Goal: Task Accomplishment & Management: Complete application form

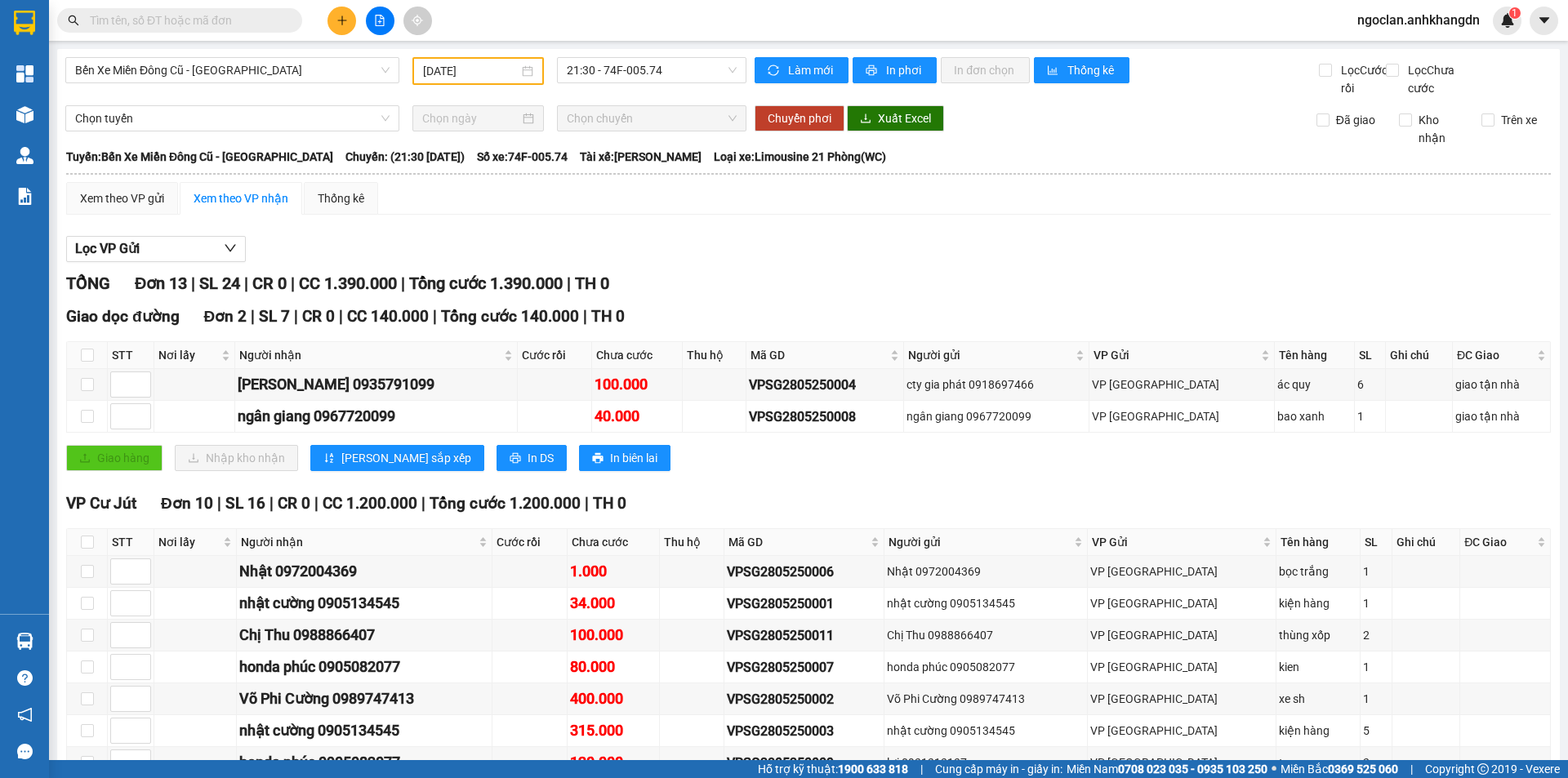
click at [391, 27] on button at bounding box center [380, 20] width 29 height 29
click at [493, 73] on input "[DATE]" at bounding box center [471, 71] width 96 height 18
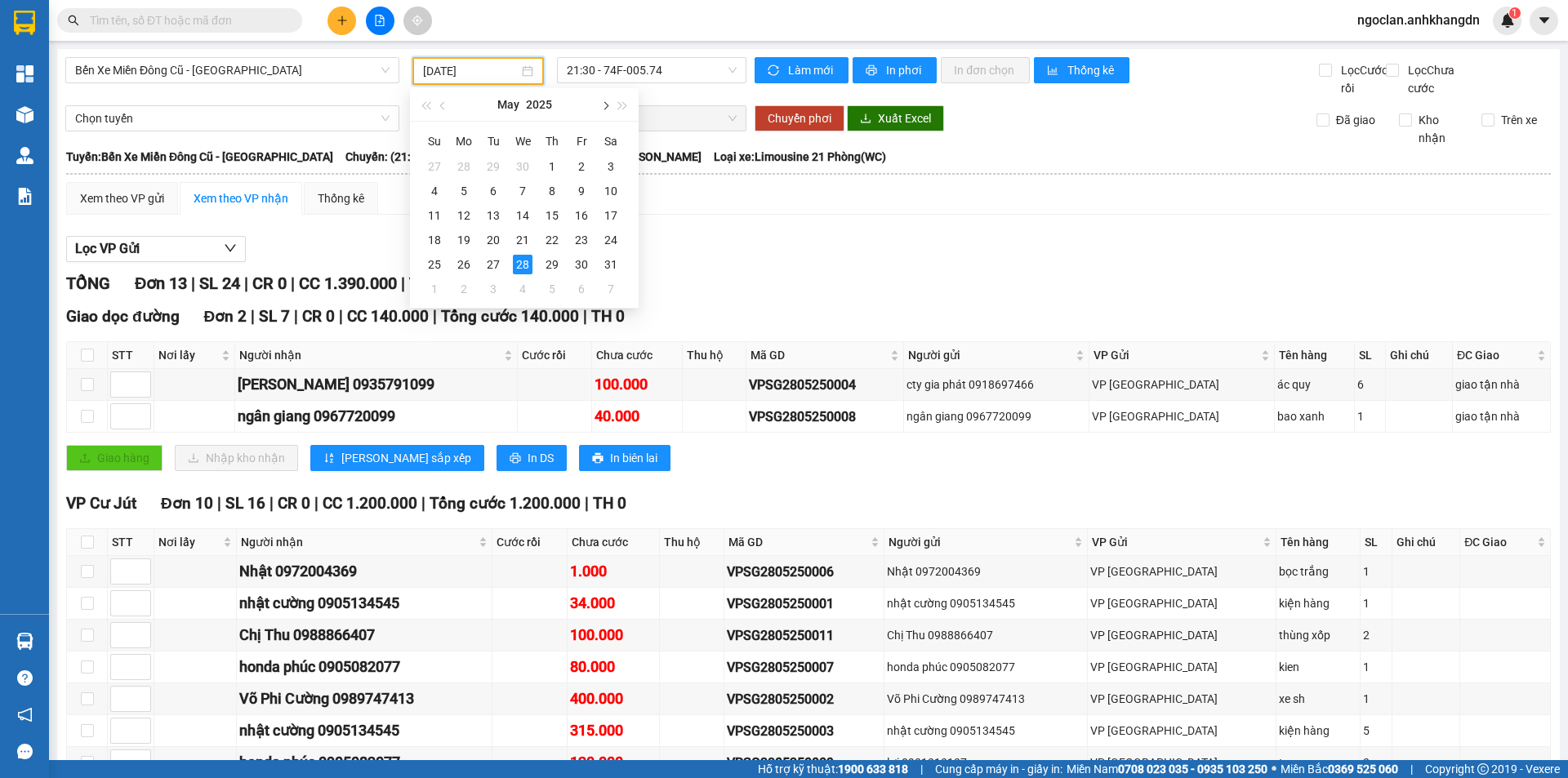
click at [598, 110] on button "button" at bounding box center [603, 104] width 18 height 32
click at [499, 214] on div "12" at bounding box center [493, 215] width 19 height 19
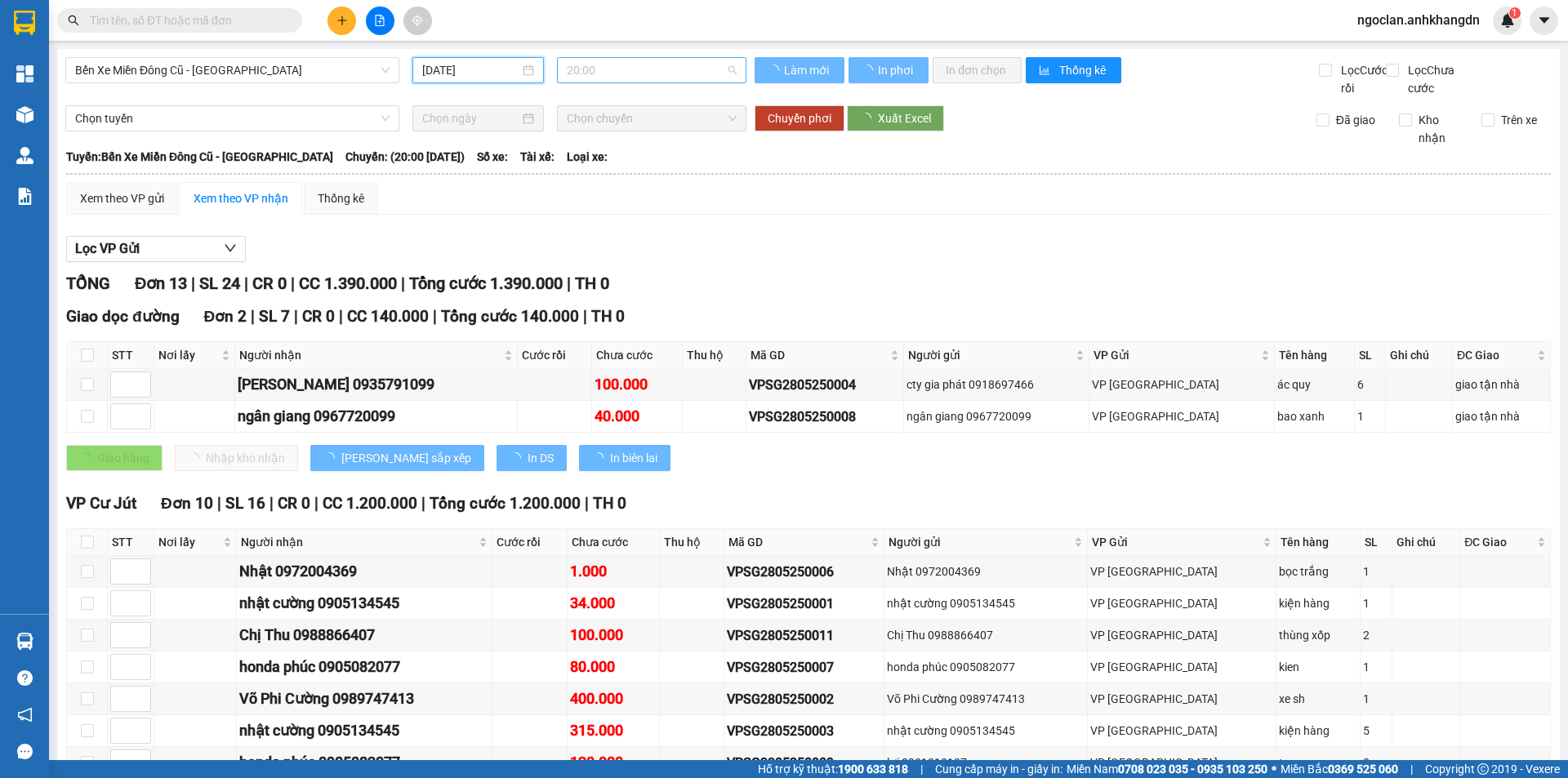
click at [641, 69] on span "20:00" at bounding box center [652, 70] width 170 height 24
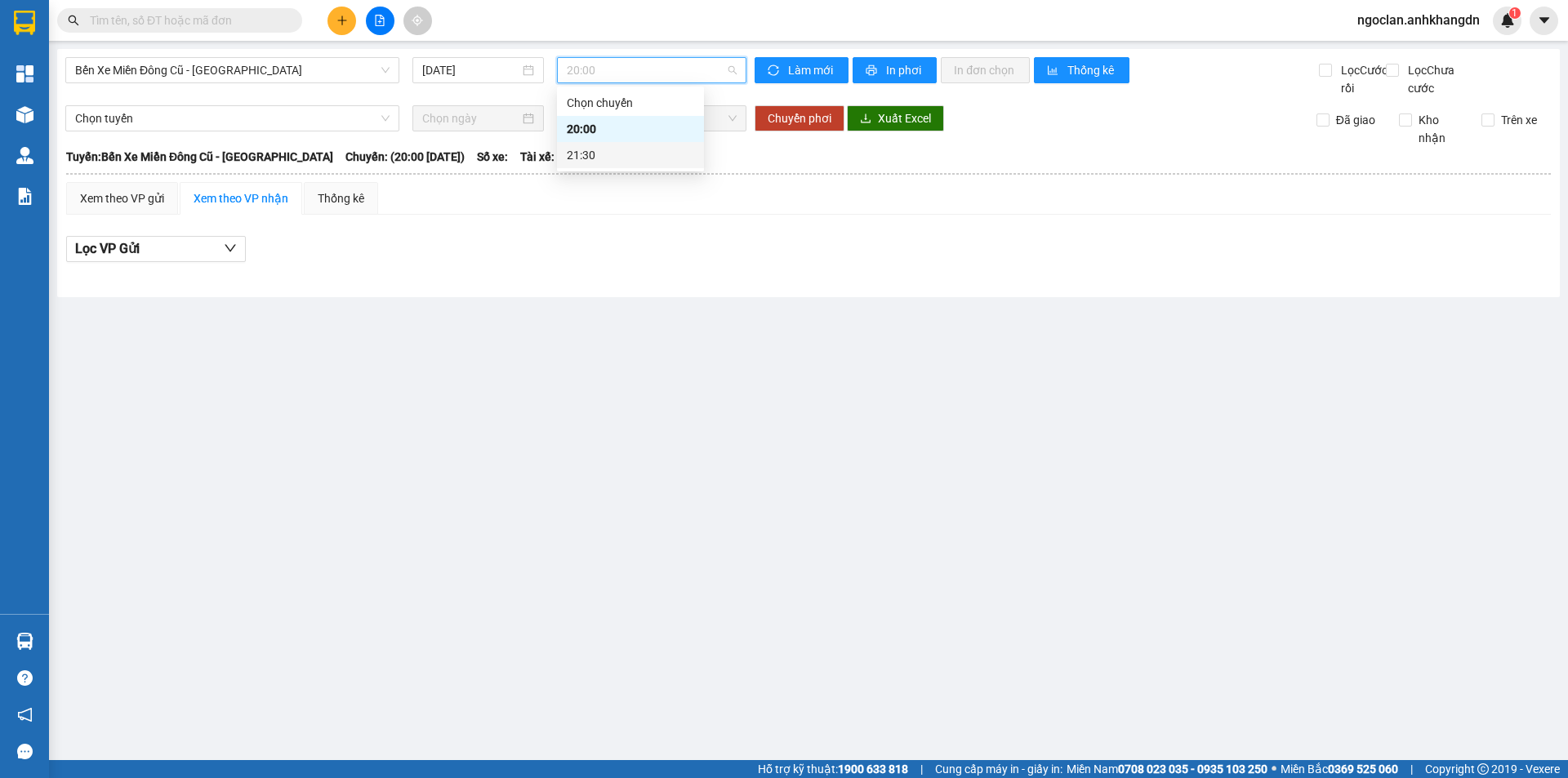
click at [621, 160] on div "21:30" at bounding box center [630, 154] width 127 height 18
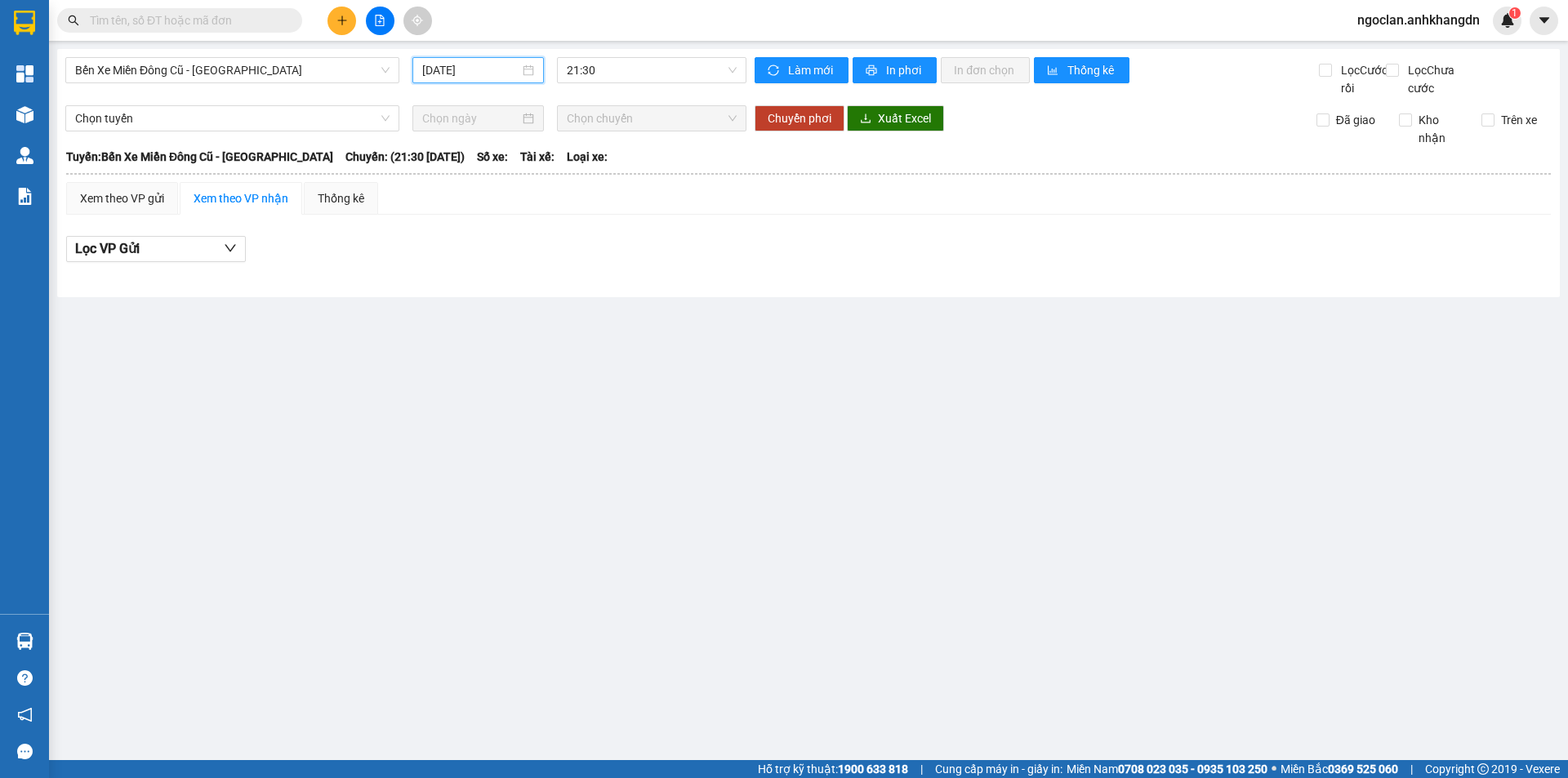
click at [467, 68] on input "[DATE]" at bounding box center [471, 70] width 97 height 18
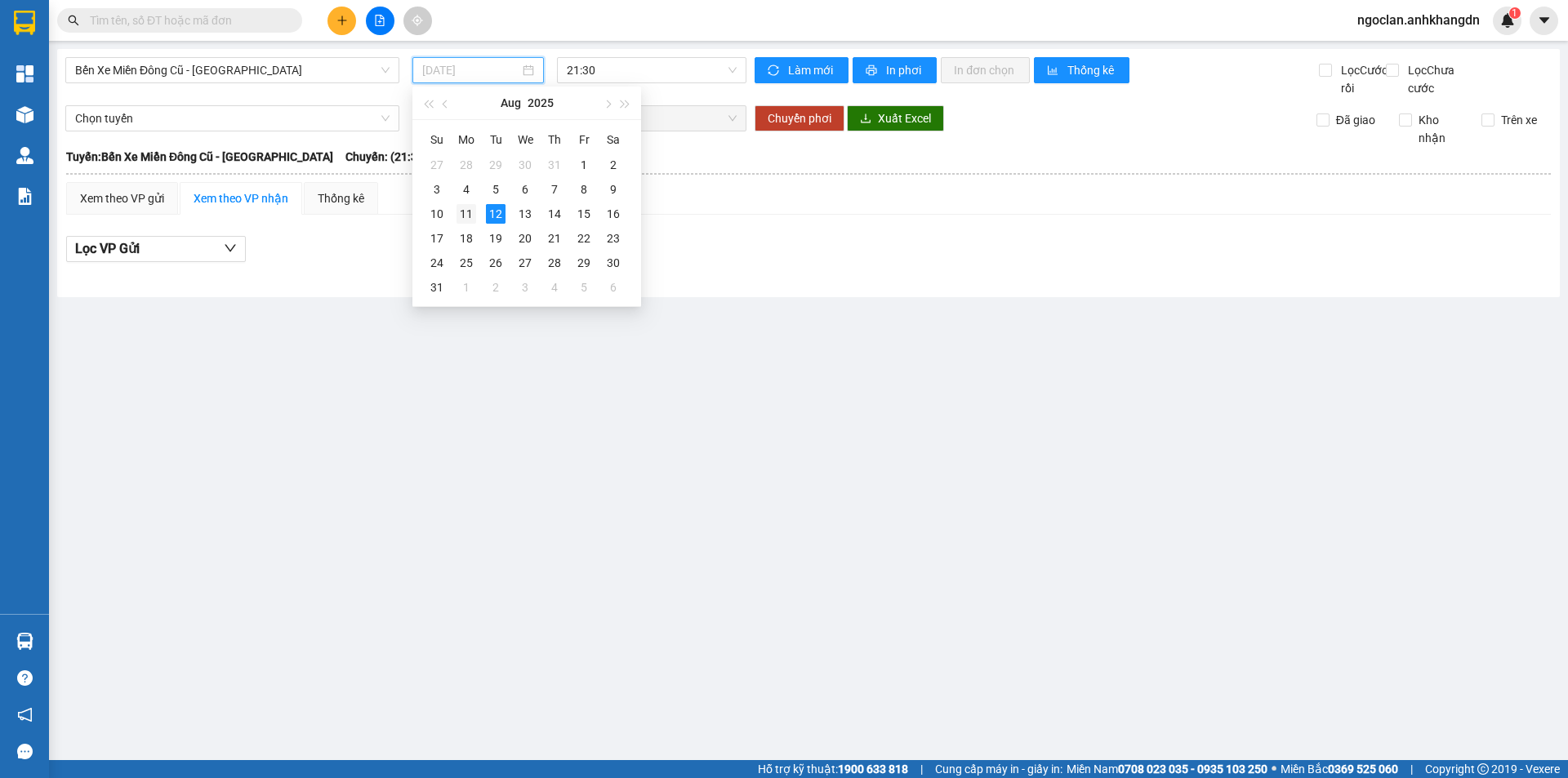
click at [473, 212] on div "11" at bounding box center [466, 214] width 19 height 19
type input "[DATE]"
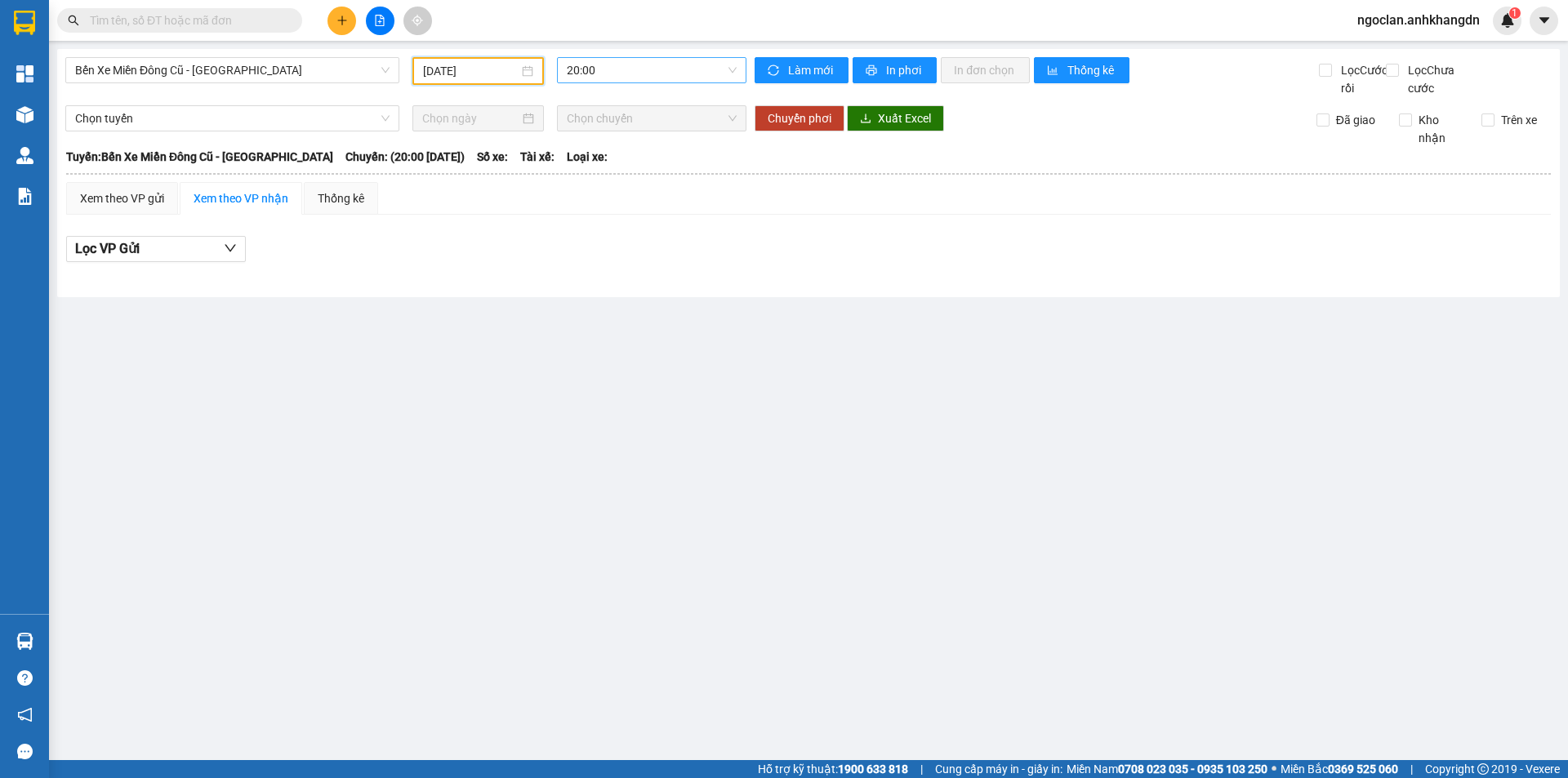
click at [621, 75] on span "20:00" at bounding box center [652, 70] width 170 height 24
click at [616, 150] on div "21:30 - 74F-005.97" at bounding box center [630, 154] width 127 height 18
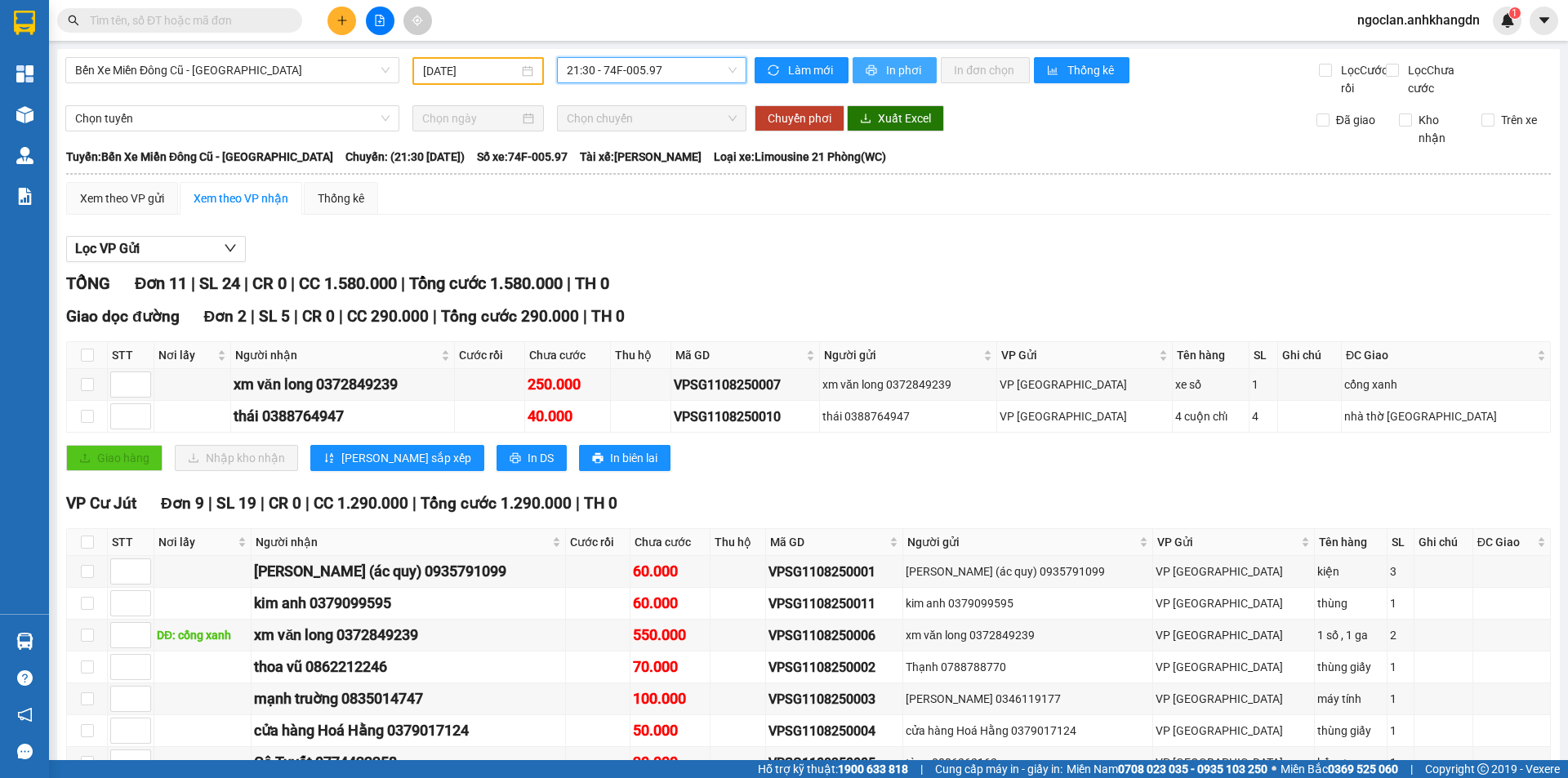
click at [857, 71] on button "In phơi" at bounding box center [895, 71] width 84 height 26
click at [330, 22] on button at bounding box center [342, 20] width 29 height 29
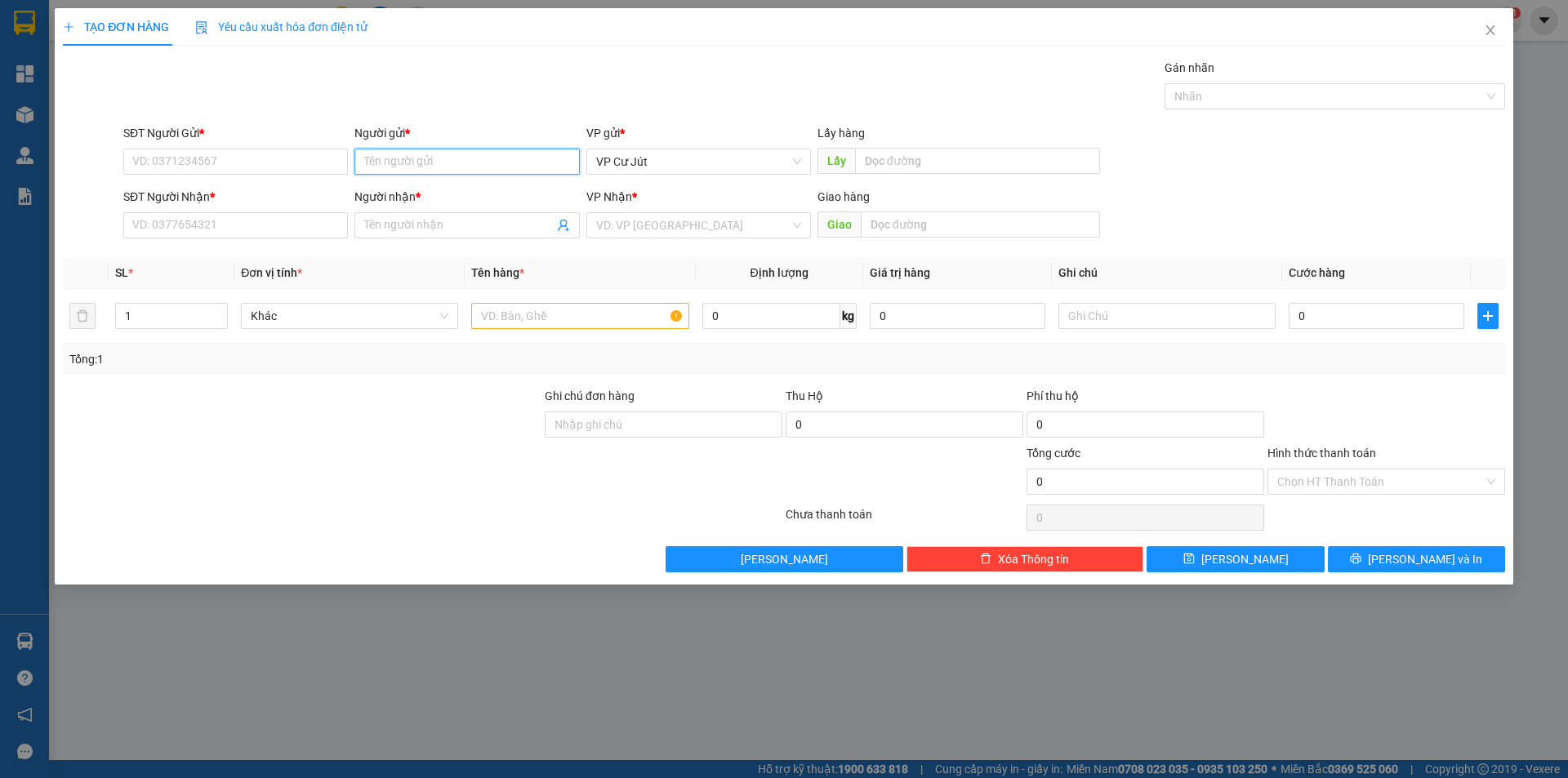
click at [477, 162] on input "Người gửi *" at bounding box center [467, 162] width 225 height 26
type input "xuân tiện"
click at [1485, 32] on icon "close" at bounding box center [1491, 31] width 13 height 13
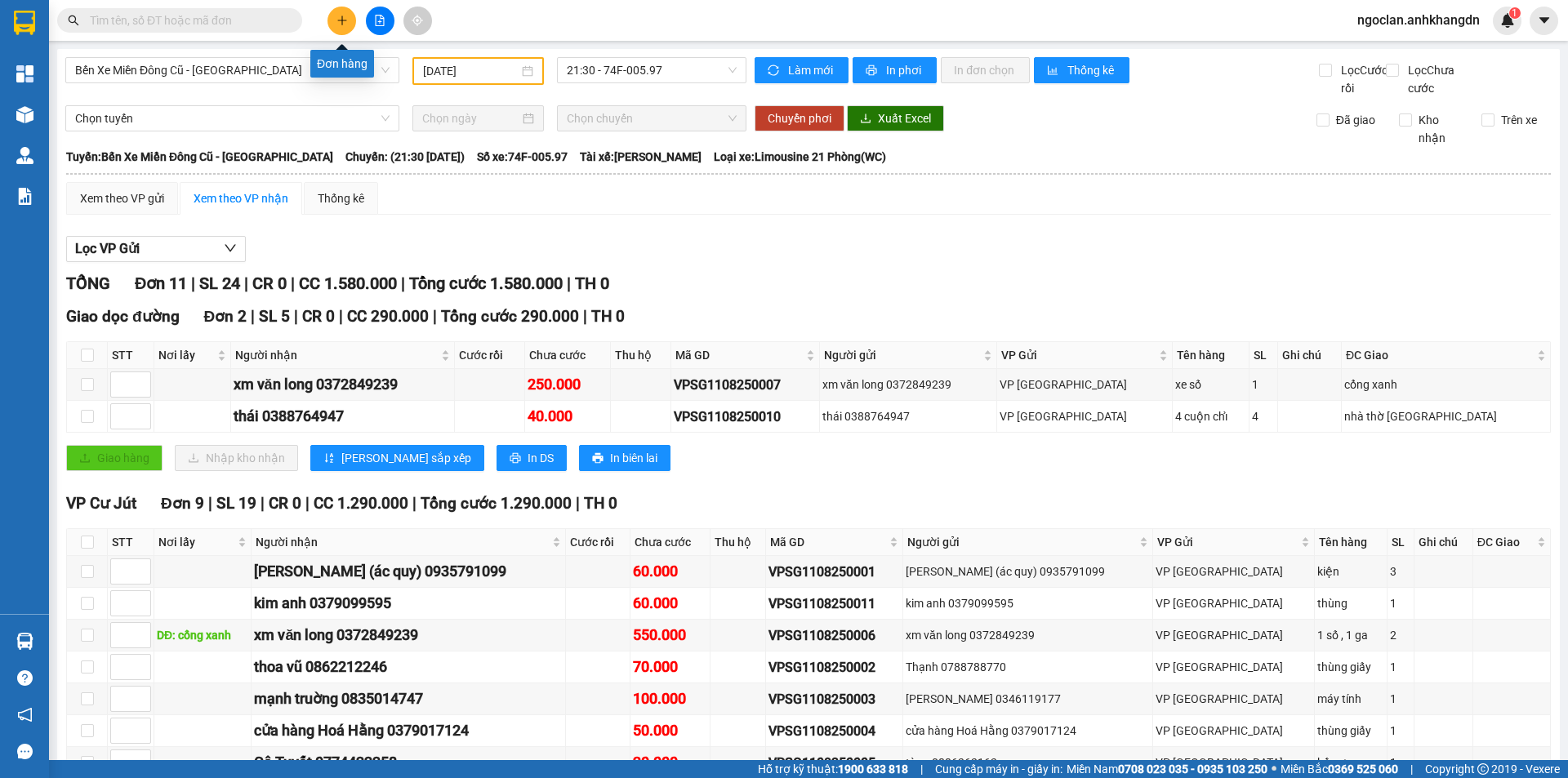
click at [338, 24] on icon "plus" at bounding box center [342, 20] width 11 height 11
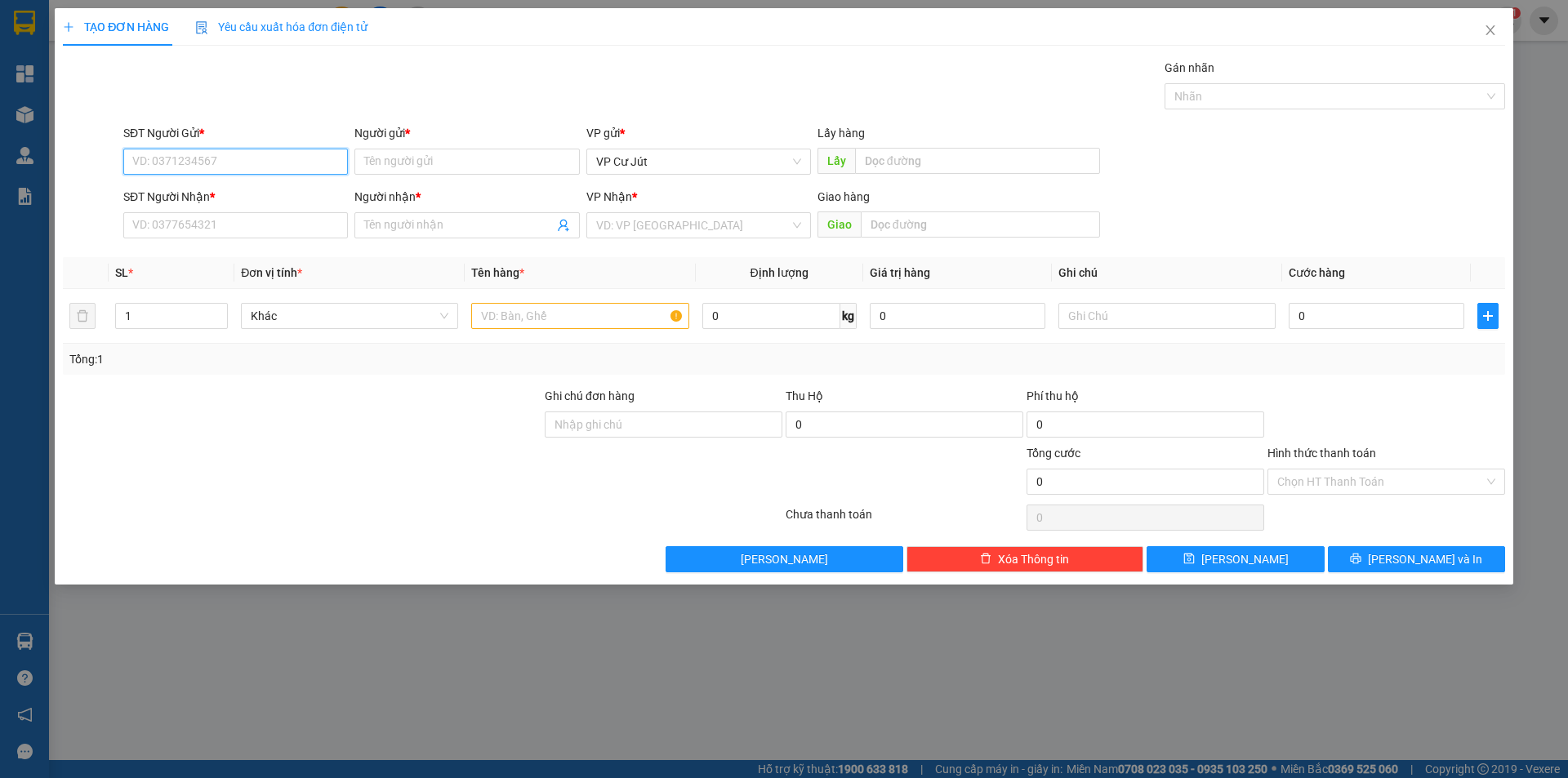
click at [298, 159] on input "SĐT Người Gửi *" at bounding box center [236, 162] width 225 height 26
click at [411, 158] on input "Người gửi *" at bounding box center [467, 162] width 225 height 26
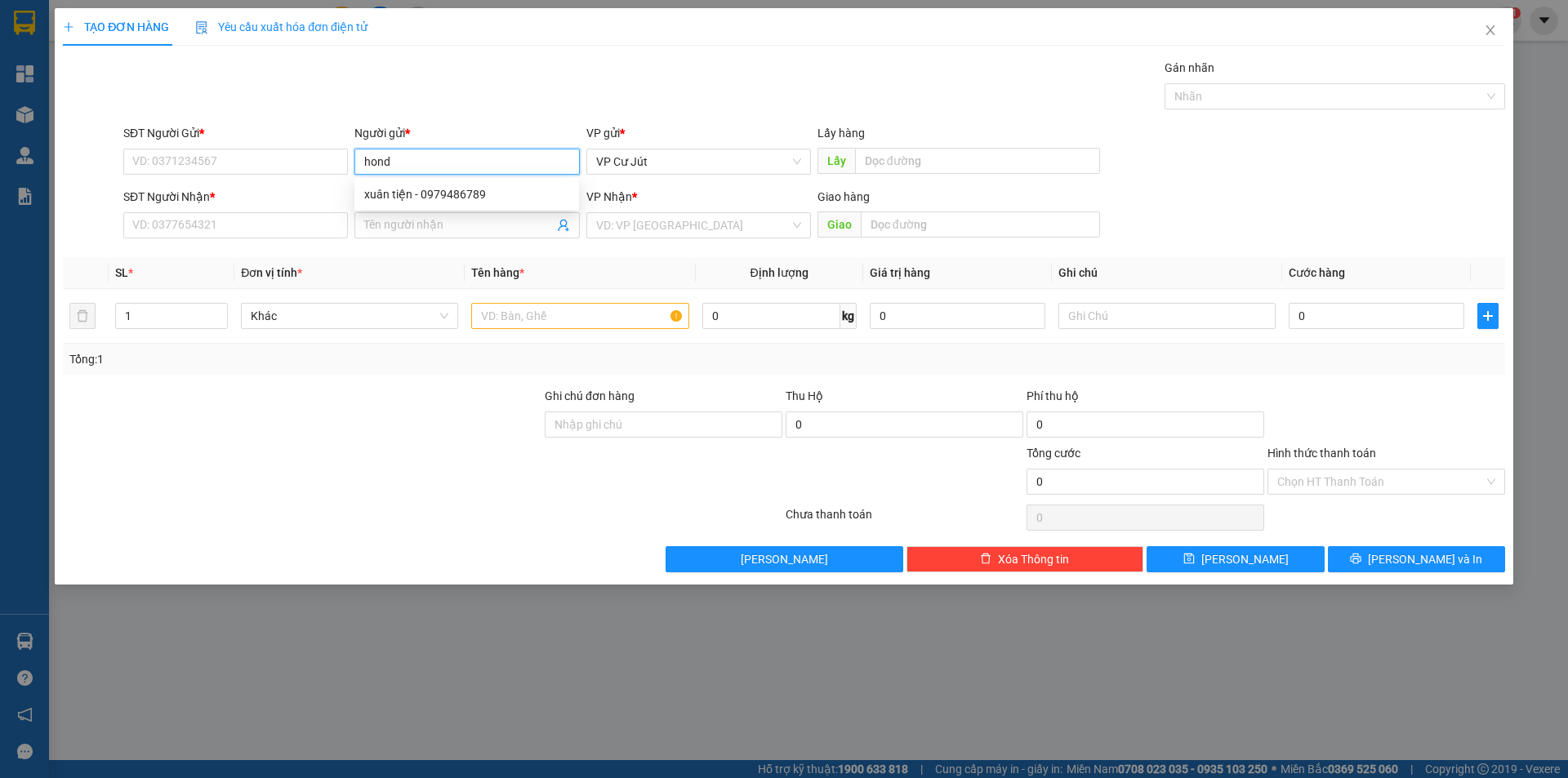
type input "honda"
click at [415, 191] on div "honda phúc - 0905082077" at bounding box center [466, 194] width 205 height 18
type input "0905082077"
type input "honda phúc"
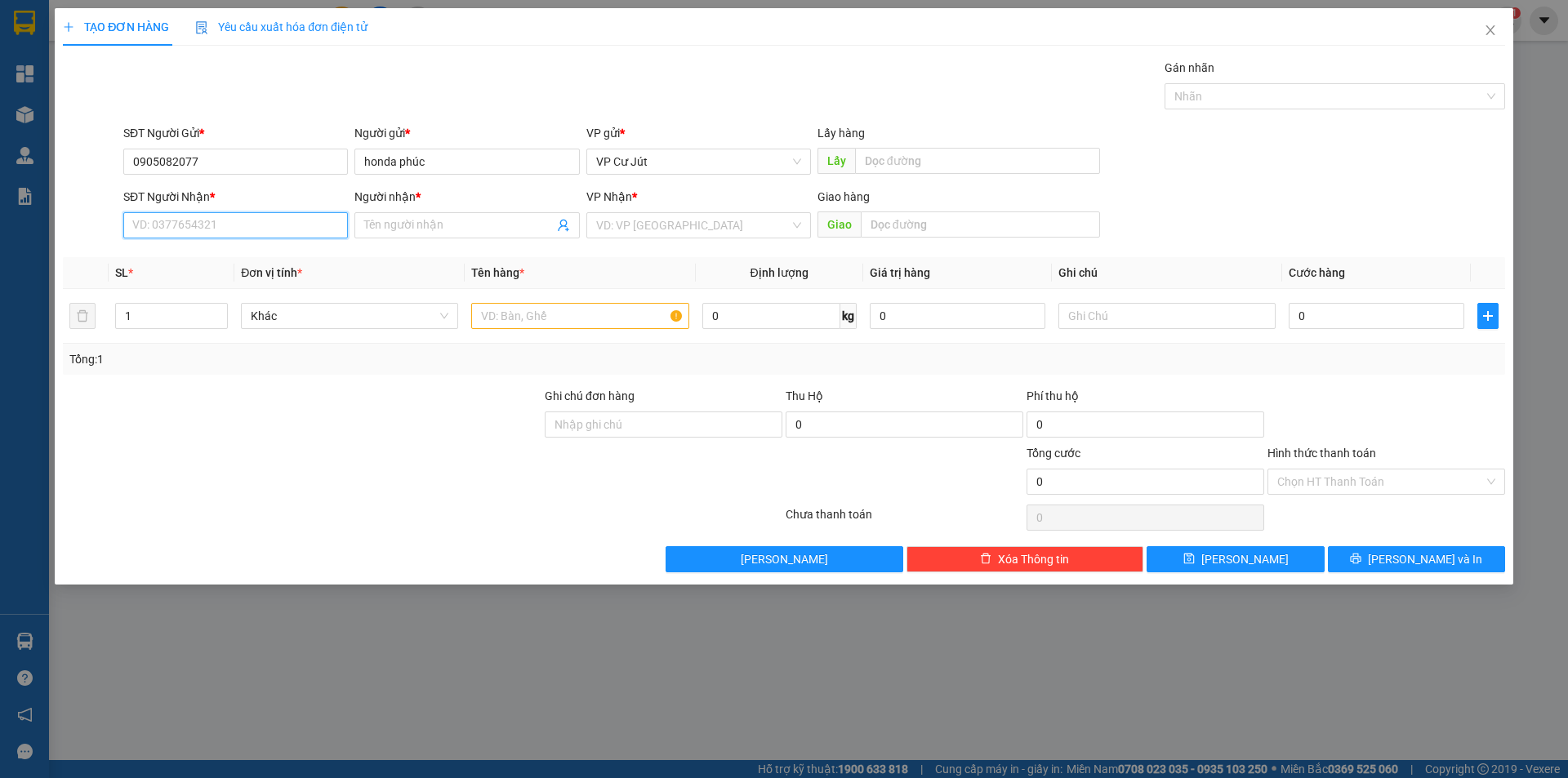
click at [255, 223] on input "SĐT Người Nhận *" at bounding box center [236, 226] width 225 height 26
click at [413, 232] on input "Người nhận *" at bounding box center [458, 225] width 188 height 18
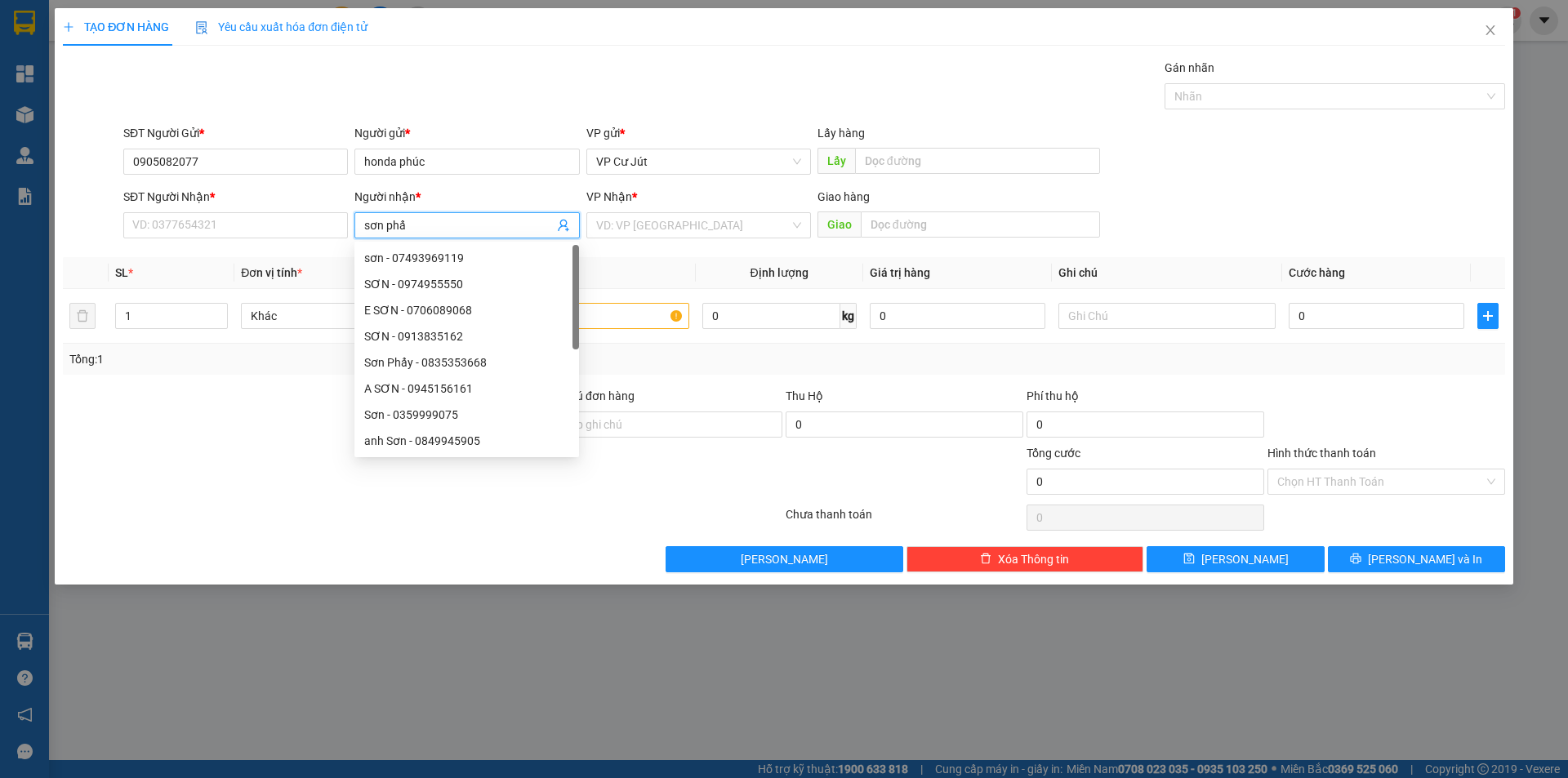
type input "sơn phẩy"
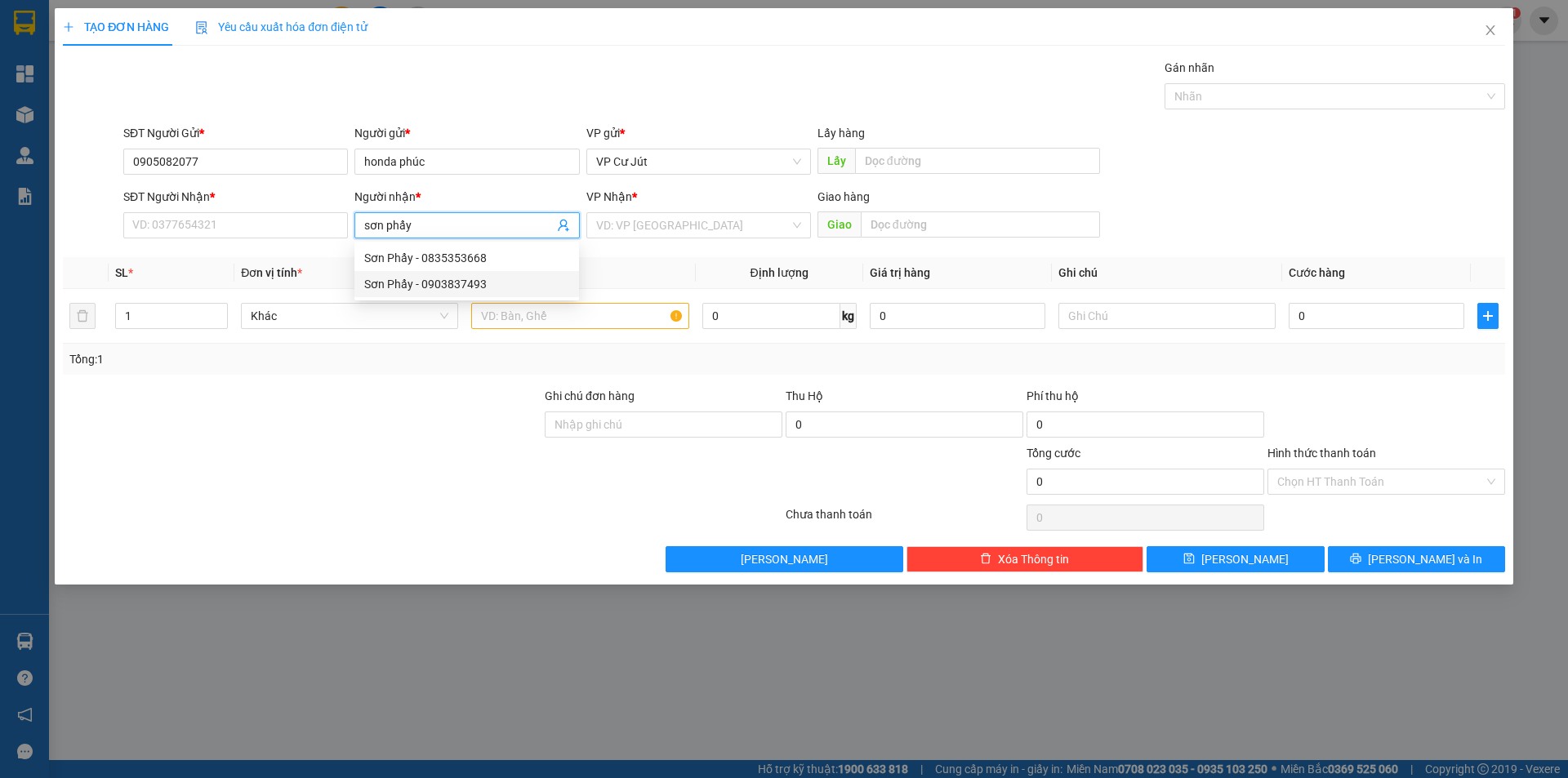
click at [490, 288] on div "Sơn Phẩy - 0903837493" at bounding box center [466, 284] width 205 height 18
type input "0903837493"
type input "Sơn Phẩy"
click at [500, 316] on input "text" at bounding box center [580, 316] width 217 height 26
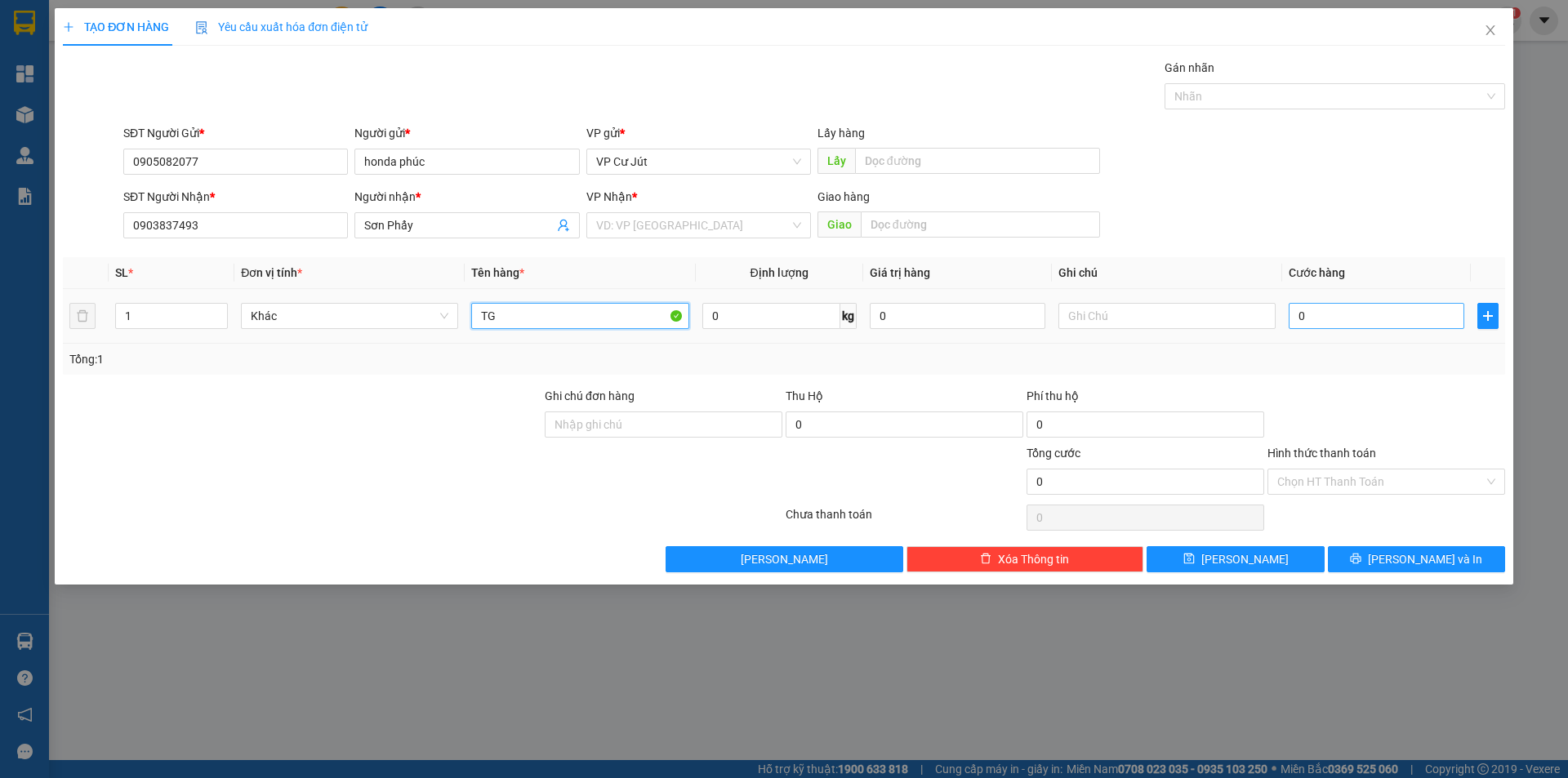
type input "TG"
click at [1385, 305] on input "0" at bounding box center [1376, 316] width 175 height 26
type input "50"
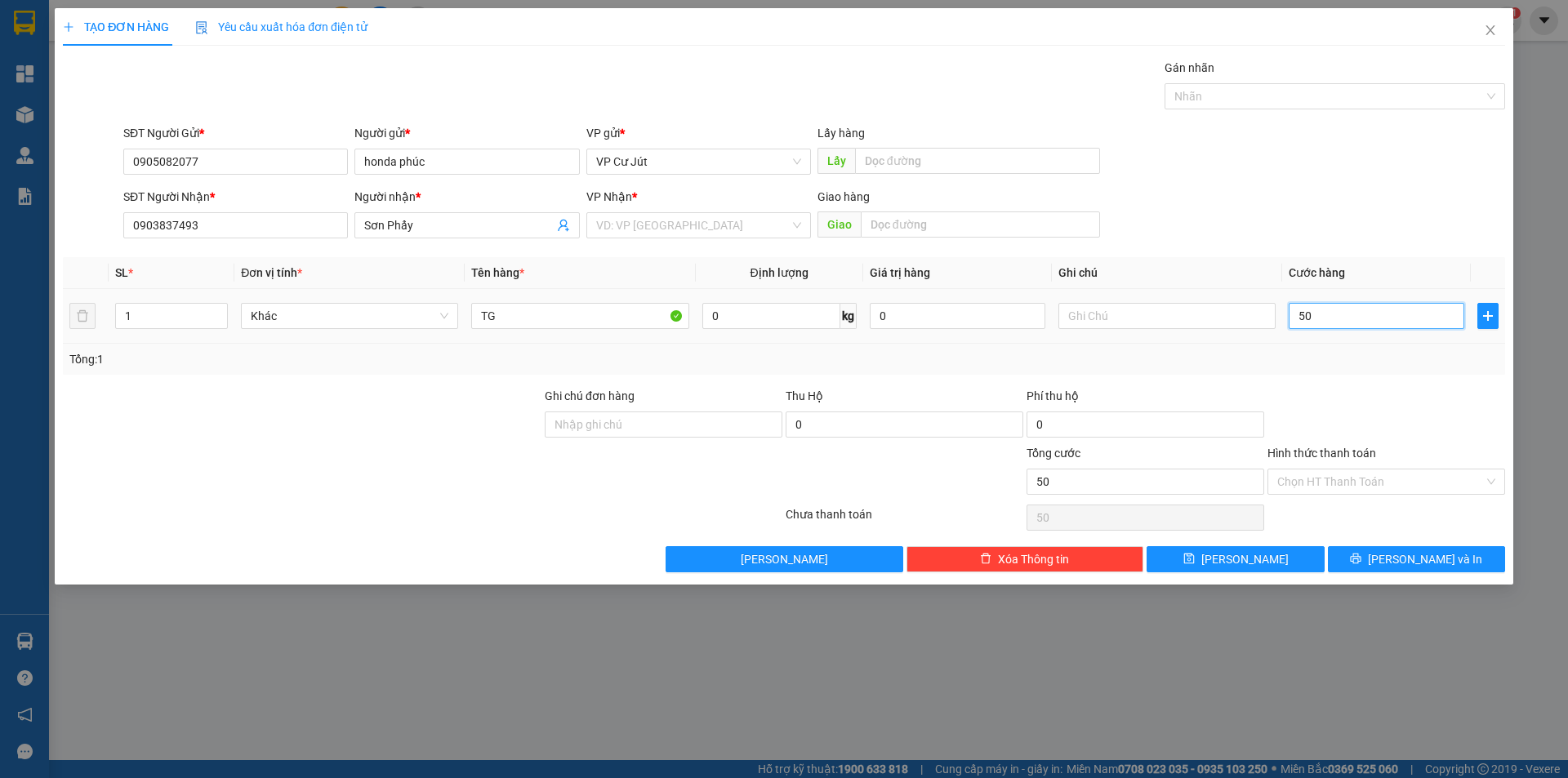
type input "500"
type input "5.000"
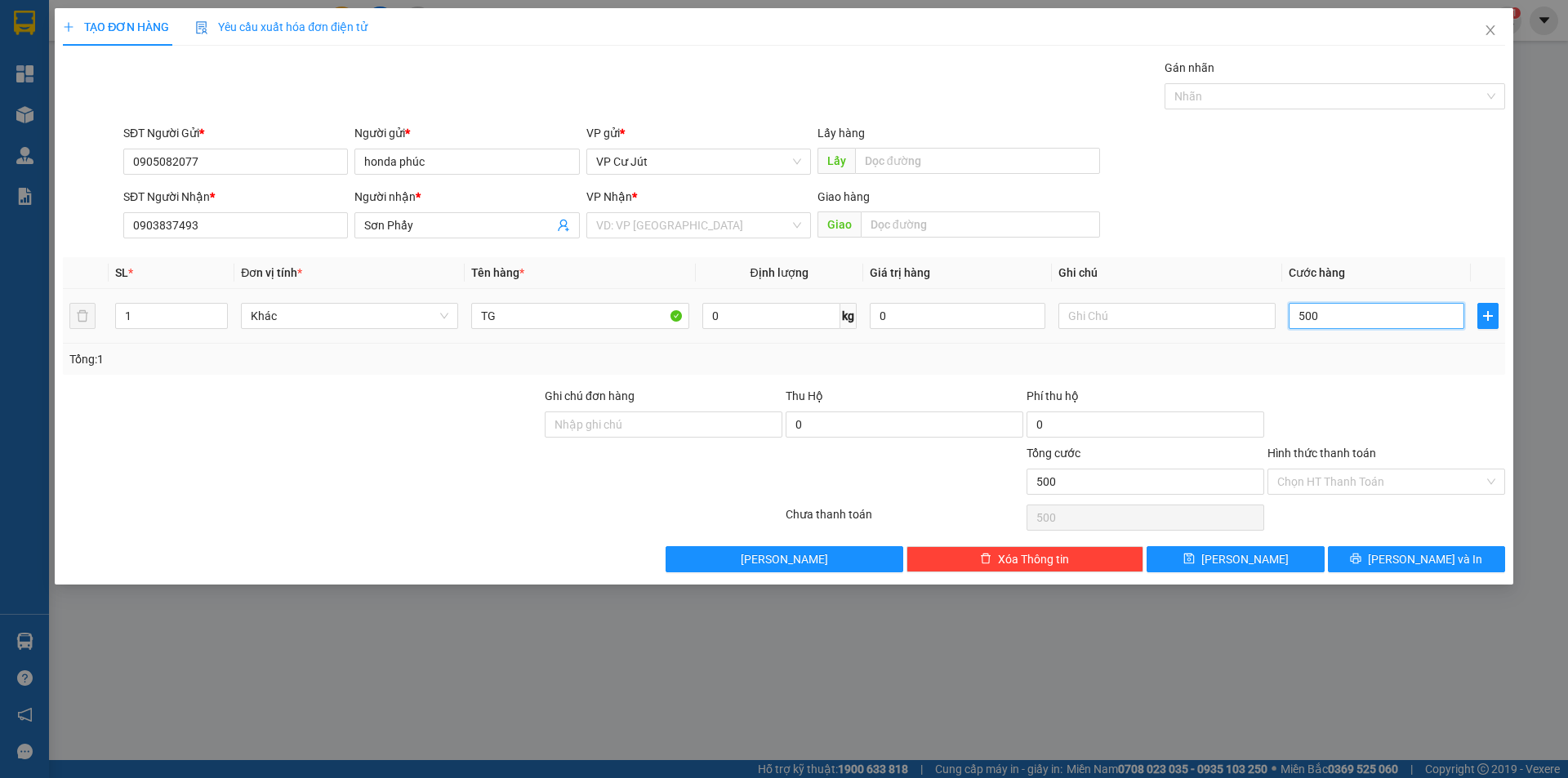
type input "5.000"
type input "50.000"
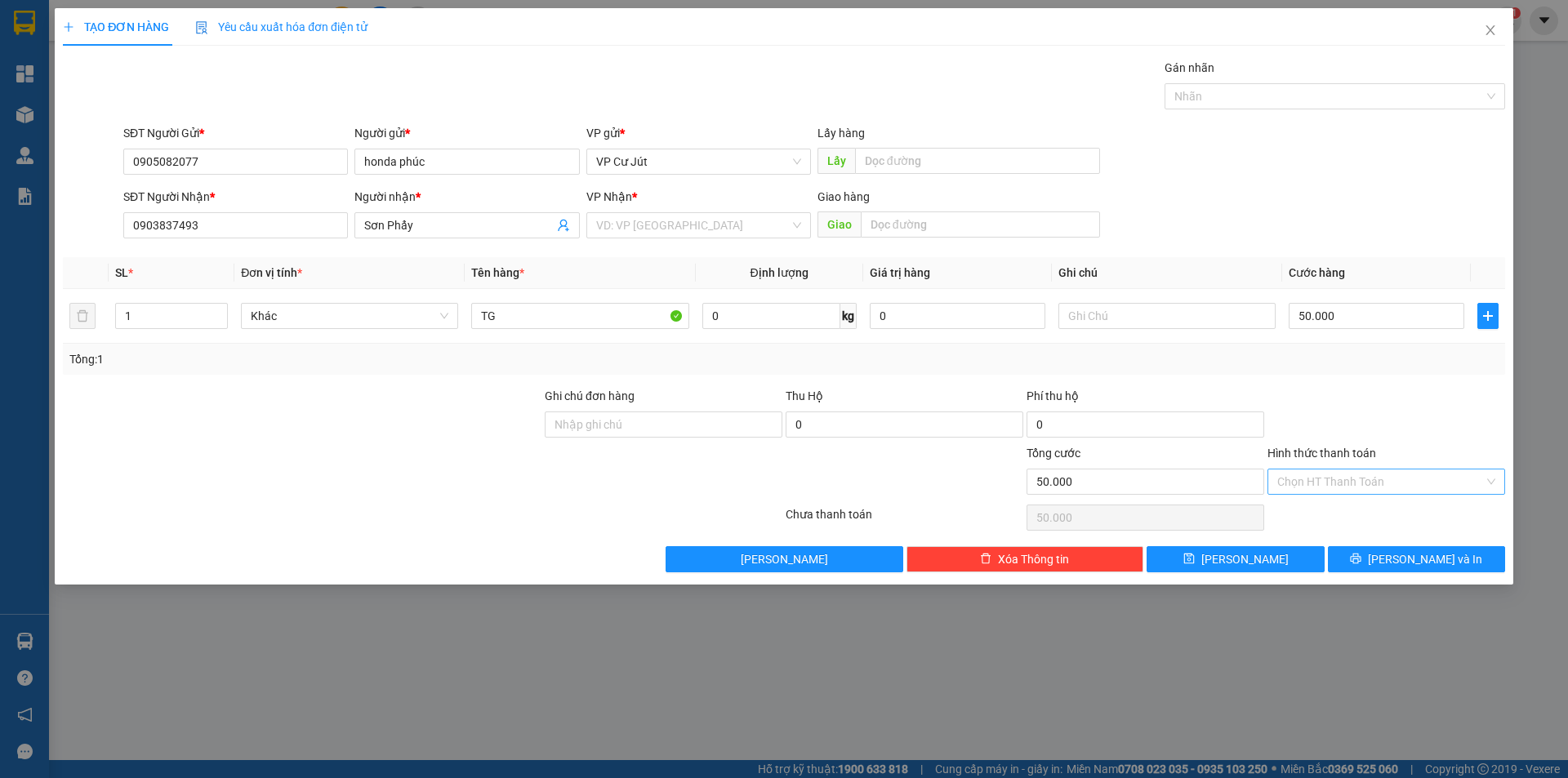
click at [1327, 486] on input "Hình thức thanh toán" at bounding box center [1380, 482] width 207 height 24
click at [1327, 507] on div "Tại văn phòng" at bounding box center [1386, 514] width 218 height 18
type input "0"
drag, startPoint x: 702, startPoint y: 218, endPoint x: 696, endPoint y: 235, distance: 18.0
click at [701, 218] on input "search" at bounding box center [693, 226] width 194 height 24
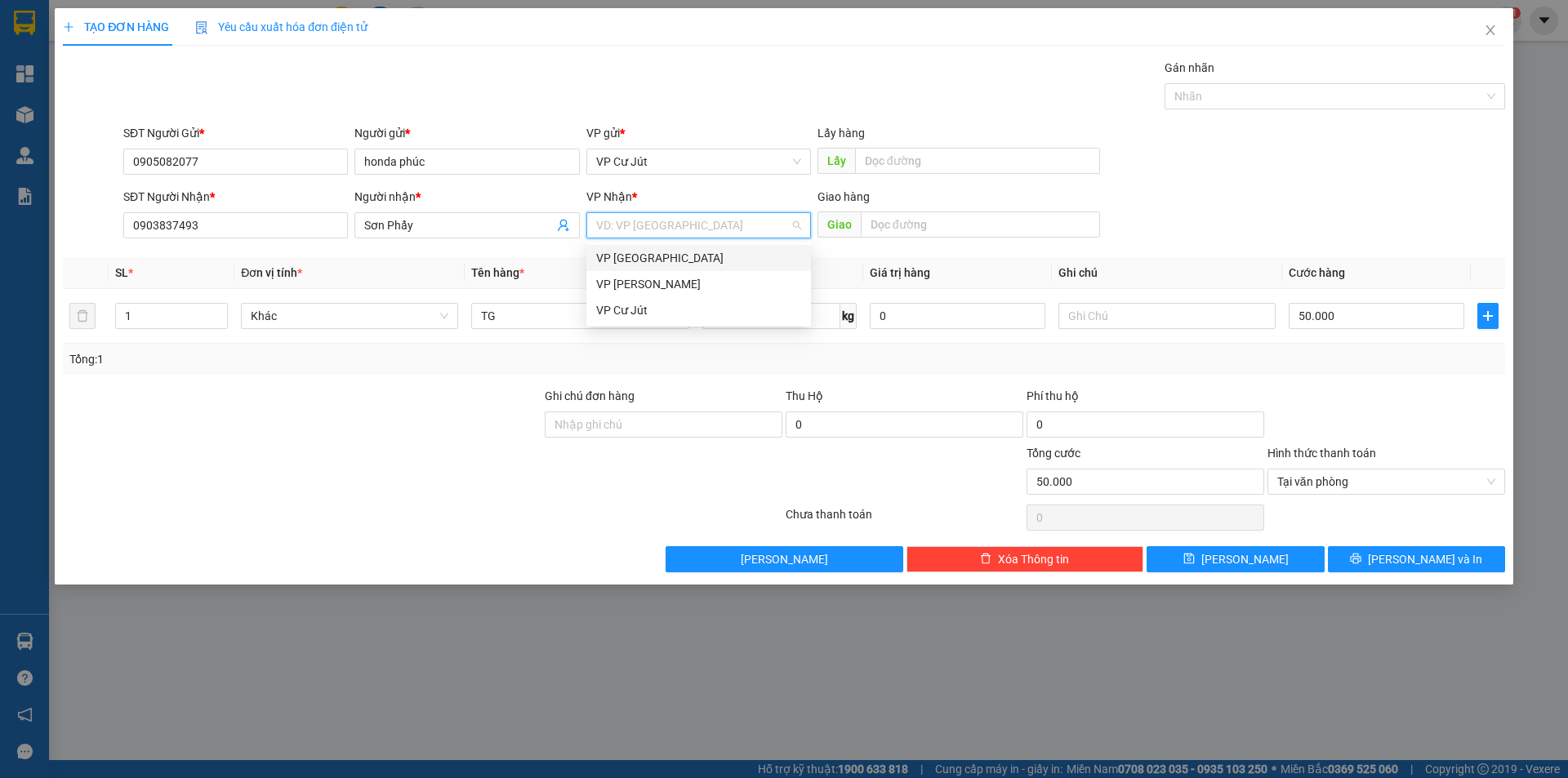
click at [686, 259] on div "VP [GEOGRAPHIC_DATA]" at bounding box center [698, 257] width 205 height 18
click at [1352, 542] on div "Transit Pickup Surcharge Ids Transit Deliver Surcharge Ids Transit Deliver Surc…" at bounding box center [784, 315] width 1443 height 513
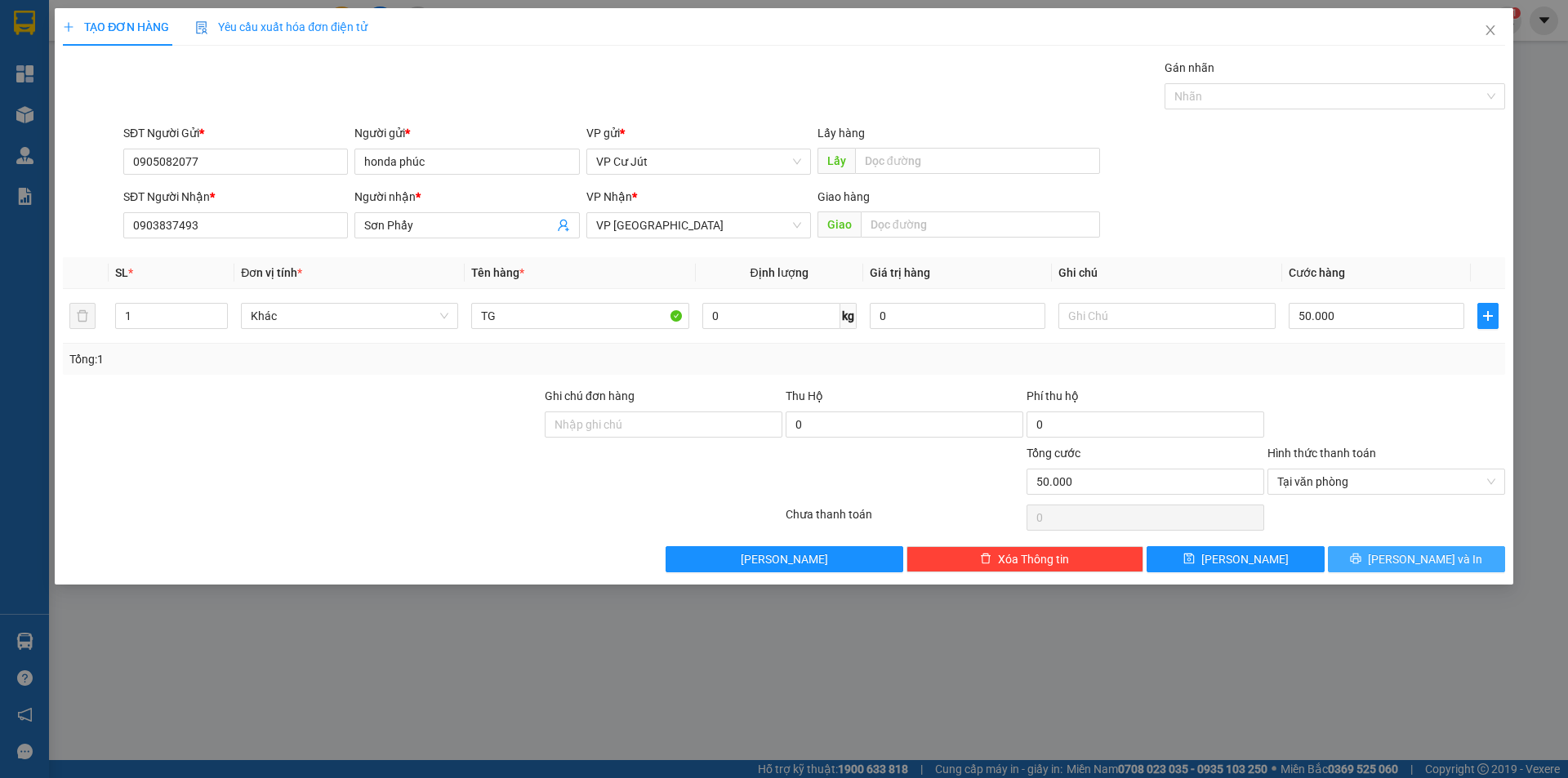
click at [1355, 551] on button "[PERSON_NAME] và In" at bounding box center [1417, 560] width 177 height 26
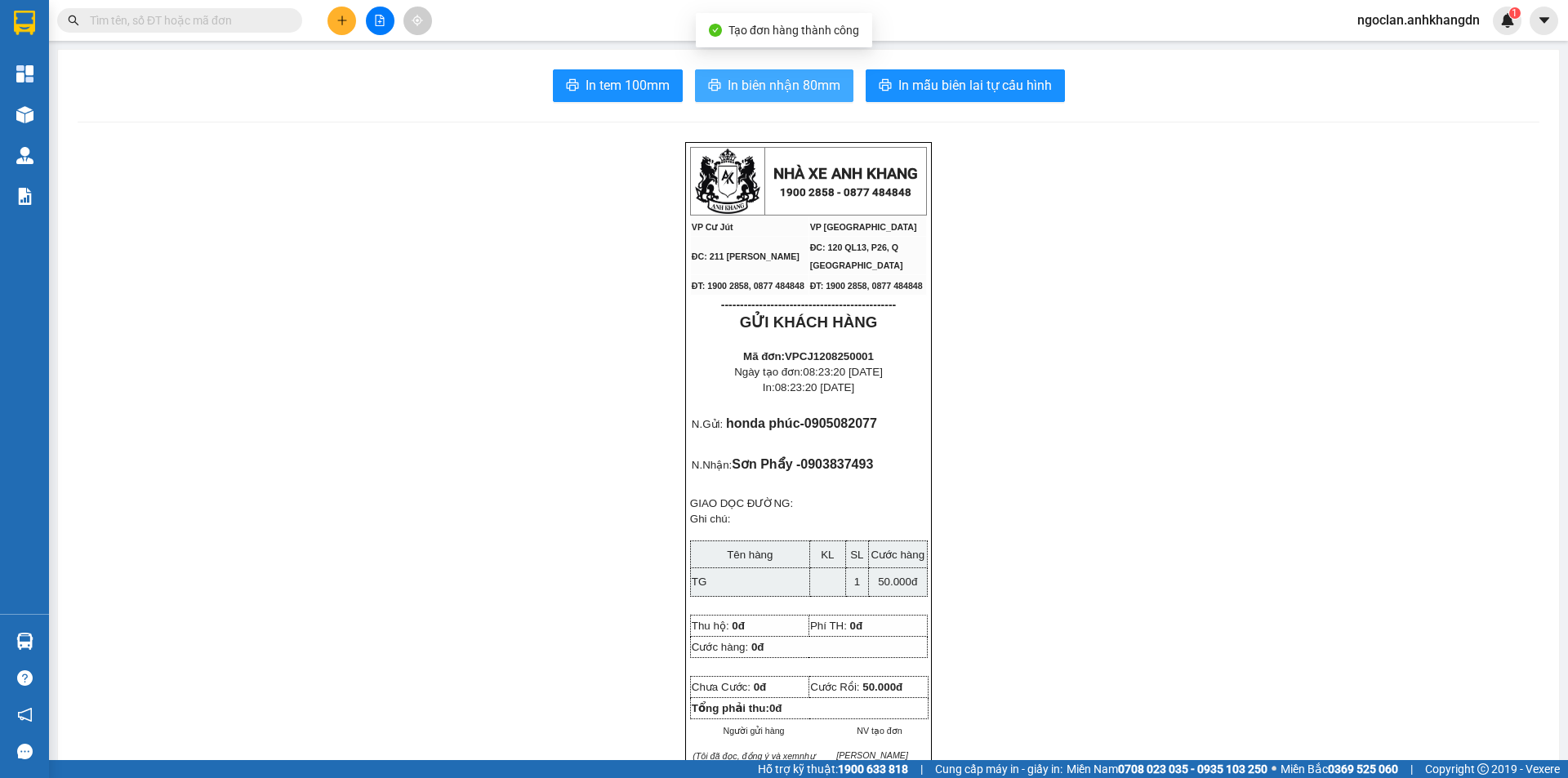
click at [751, 88] on span "In biên nhận 80mm" at bounding box center [784, 85] width 112 height 20
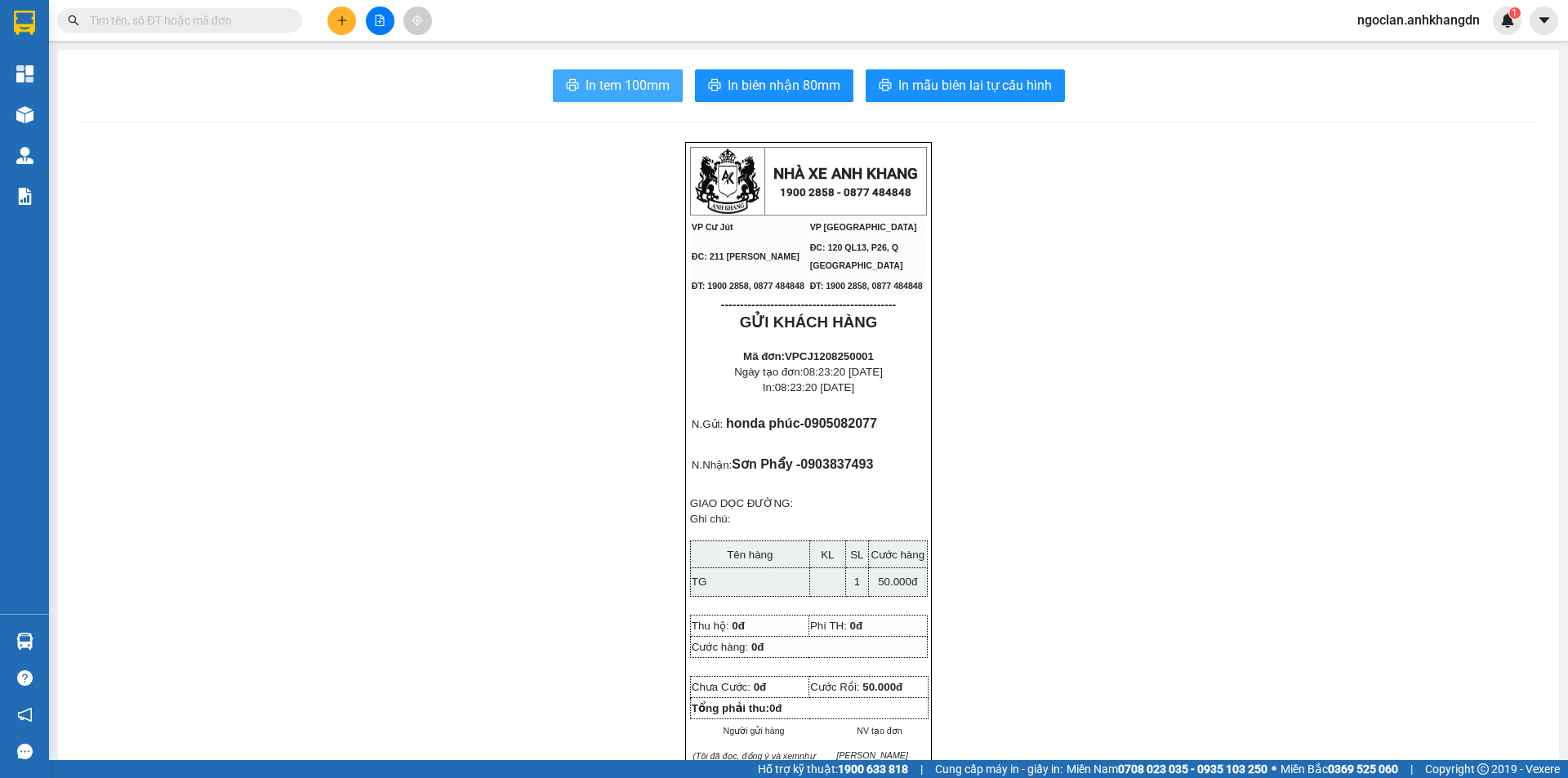
click at [616, 92] on span "In tem 100mm" at bounding box center [628, 85] width 84 height 20
